Goal: Find contact information: Find phone

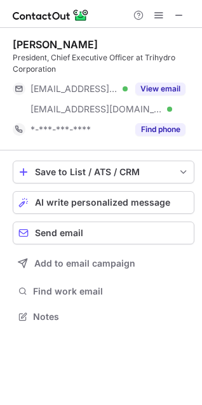
scroll to position [308, 202]
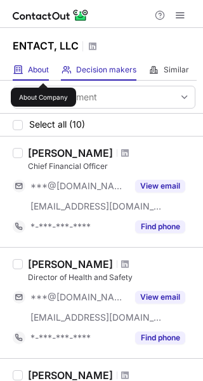
click at [43, 72] on span "About" at bounding box center [38, 70] width 21 height 10
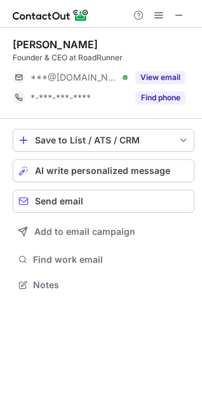
scroll to position [276, 202]
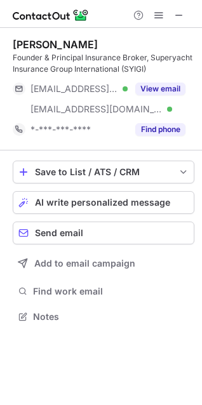
scroll to position [308, 202]
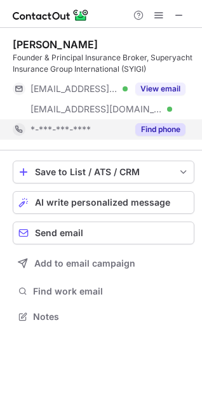
click at [169, 129] on button "Find phone" at bounding box center [160, 129] width 50 height 13
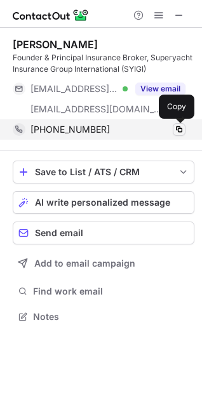
click at [178, 129] on span at bounding box center [179, 129] width 10 height 10
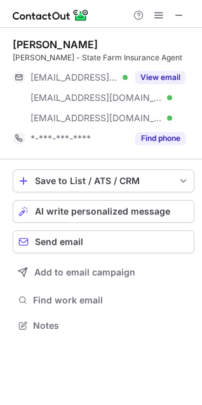
scroll to position [317, 202]
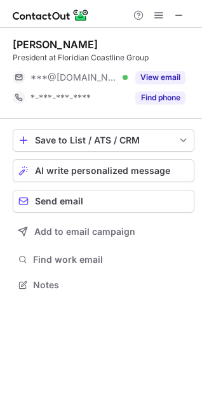
scroll to position [276, 202]
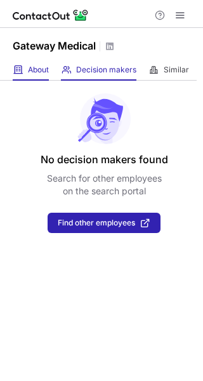
click at [34, 69] on span "About" at bounding box center [38, 70] width 21 height 10
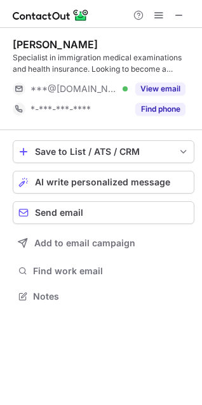
scroll to position [287, 202]
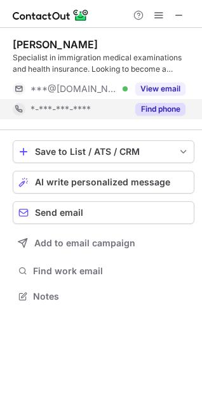
click at [156, 110] on button "Find phone" at bounding box center [160, 109] width 50 height 13
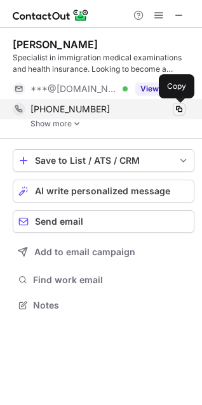
click at [180, 109] on span at bounding box center [179, 109] width 10 height 10
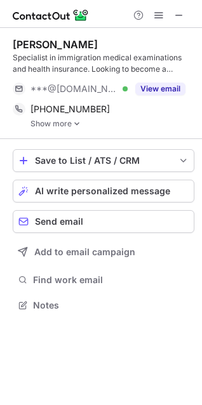
click at [70, 124] on link "Show more" at bounding box center [112, 123] width 164 height 9
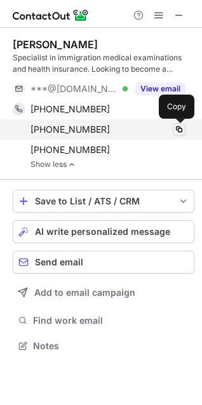
click at [182, 131] on span at bounding box center [179, 129] width 10 height 10
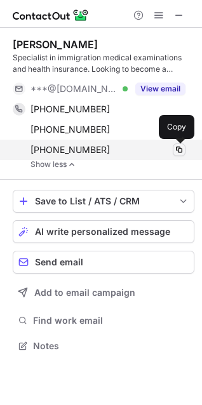
click at [176, 152] on span at bounding box center [179, 150] width 10 height 10
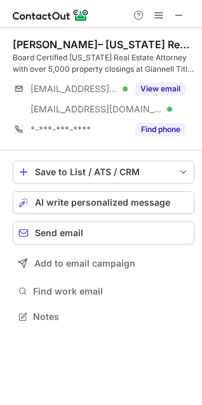
scroll to position [308, 202]
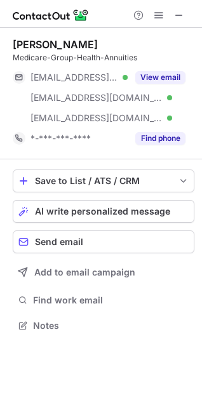
scroll to position [317, 202]
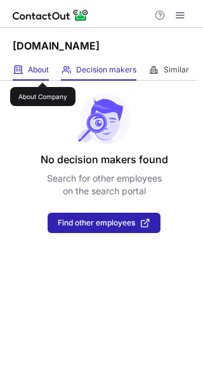
click at [43, 71] on span "About" at bounding box center [38, 70] width 21 height 10
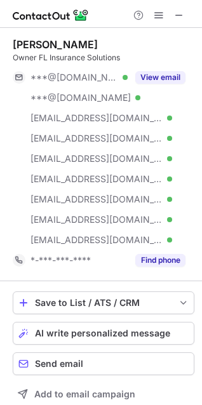
scroll to position [438, 193]
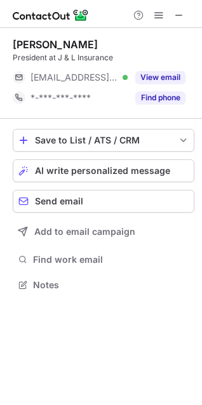
scroll to position [276, 202]
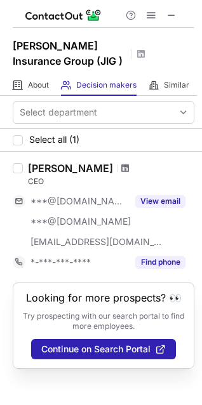
click at [121, 170] on span at bounding box center [125, 168] width 8 height 10
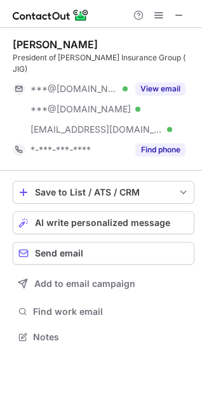
scroll to position [317, 202]
